Goal: Task Accomplishment & Management: Use online tool/utility

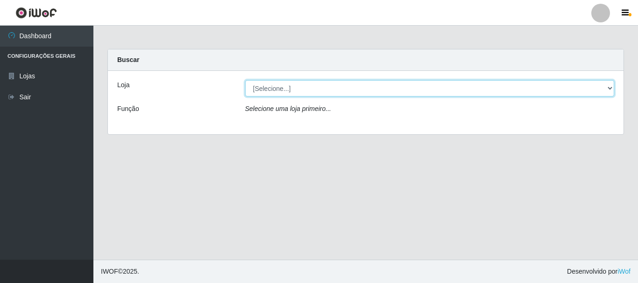
click at [274, 85] on select "[Selecione...] [GEOGRAPHIC_DATA] [GEOGRAPHIC_DATA]" at bounding box center [429, 88] width 369 height 16
select select "64"
click at [245, 80] on select "[Selecione...] [GEOGRAPHIC_DATA] [GEOGRAPHIC_DATA]" at bounding box center [429, 88] width 369 height 16
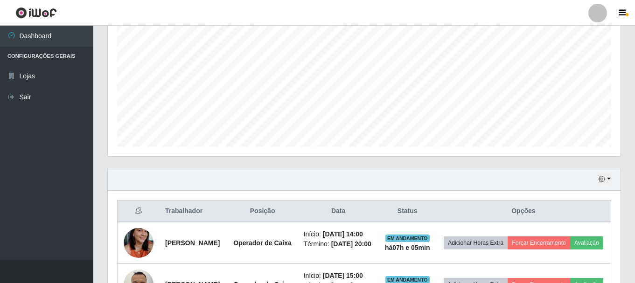
scroll to position [327, 0]
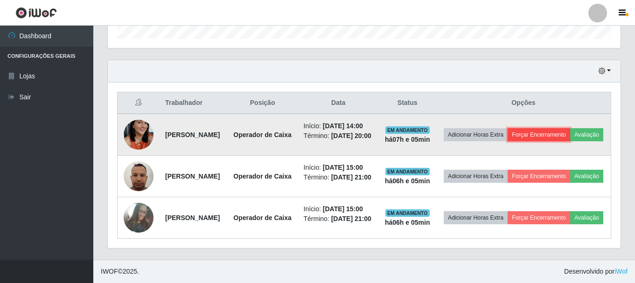
click at [570, 128] on button "Forçar Encerramento" at bounding box center [539, 134] width 63 height 13
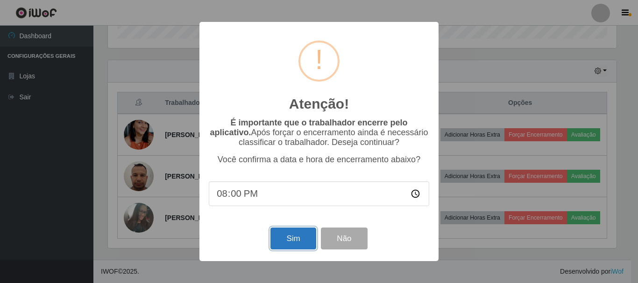
click at [295, 241] on button "Sim" at bounding box center [292, 239] width 45 height 22
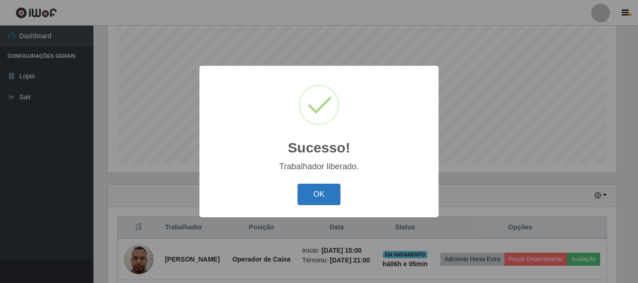
click at [308, 197] on button "OK" at bounding box center [318, 195] width 43 height 22
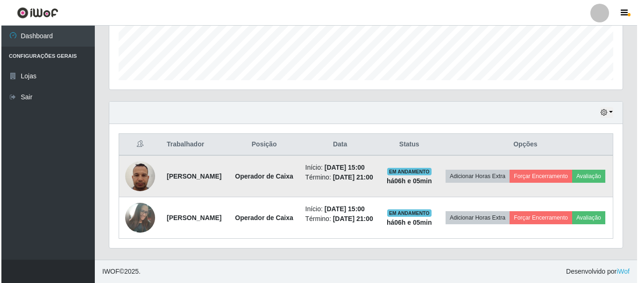
scroll to position [264, 0]
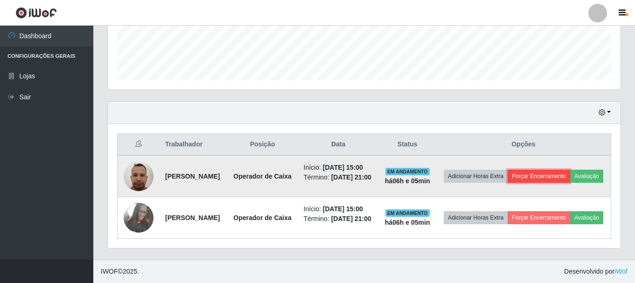
click at [570, 170] on button "Forçar Encerramento" at bounding box center [539, 176] width 63 height 13
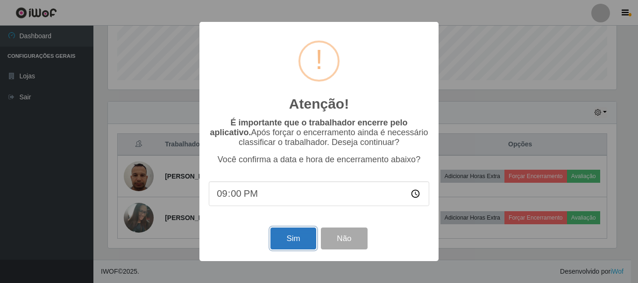
click at [295, 245] on button "Sim" at bounding box center [292, 239] width 45 height 22
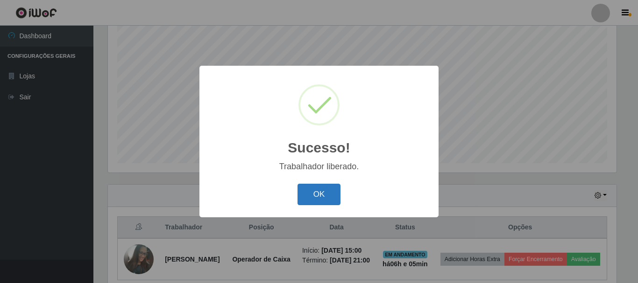
click at [322, 202] on button "OK" at bounding box center [318, 195] width 43 height 22
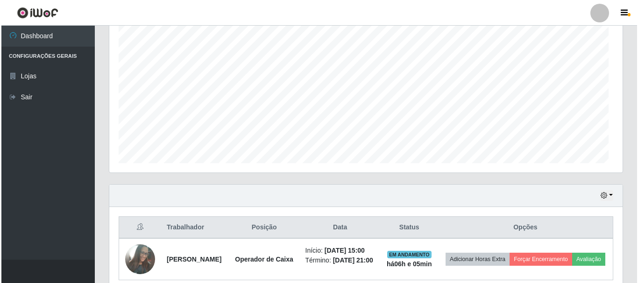
scroll to position [194, 513]
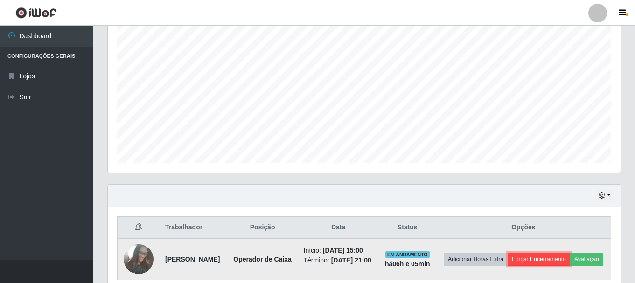
click at [570, 261] on button "Forçar Encerramento" at bounding box center [539, 259] width 63 height 13
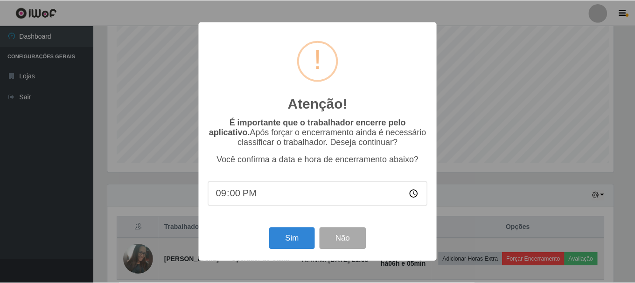
scroll to position [194, 508]
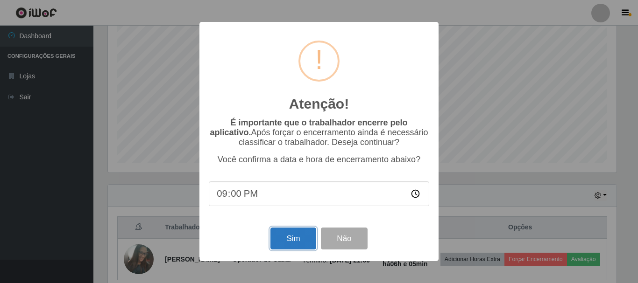
click at [294, 238] on button "Sim" at bounding box center [292, 239] width 45 height 22
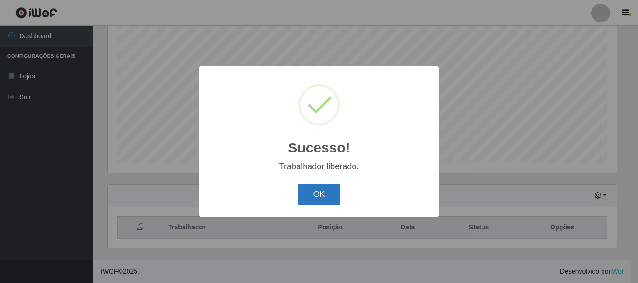
click at [313, 197] on button "OK" at bounding box center [318, 195] width 43 height 22
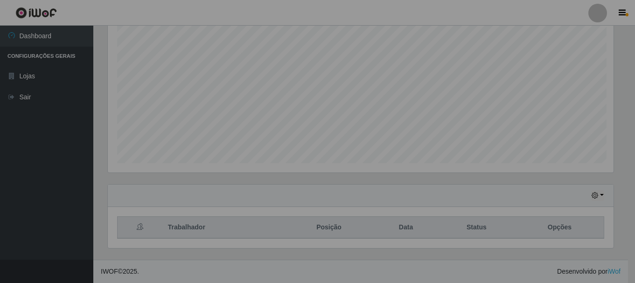
scroll to position [194, 513]
